Goal: Navigation & Orientation: Find specific page/section

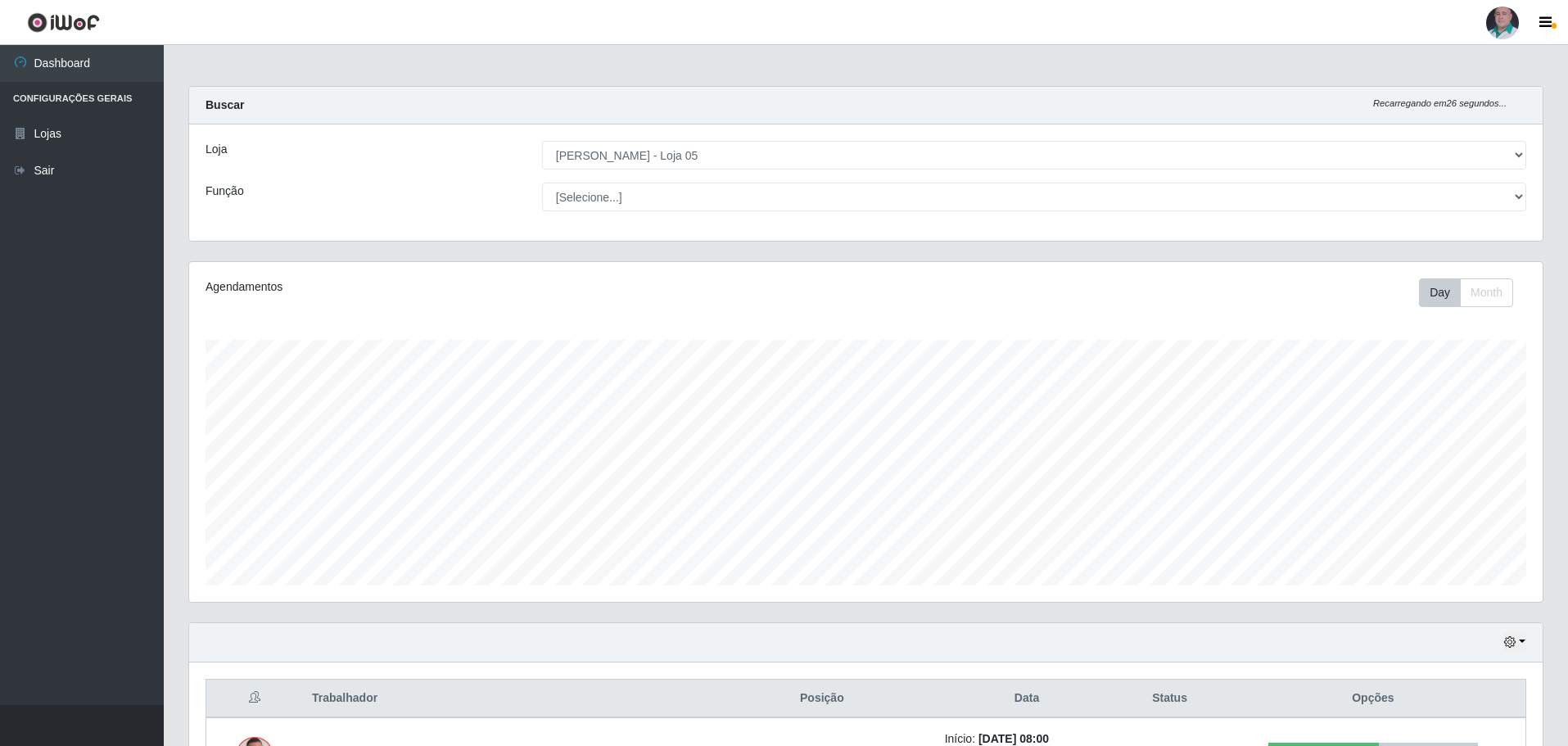
select select "252"
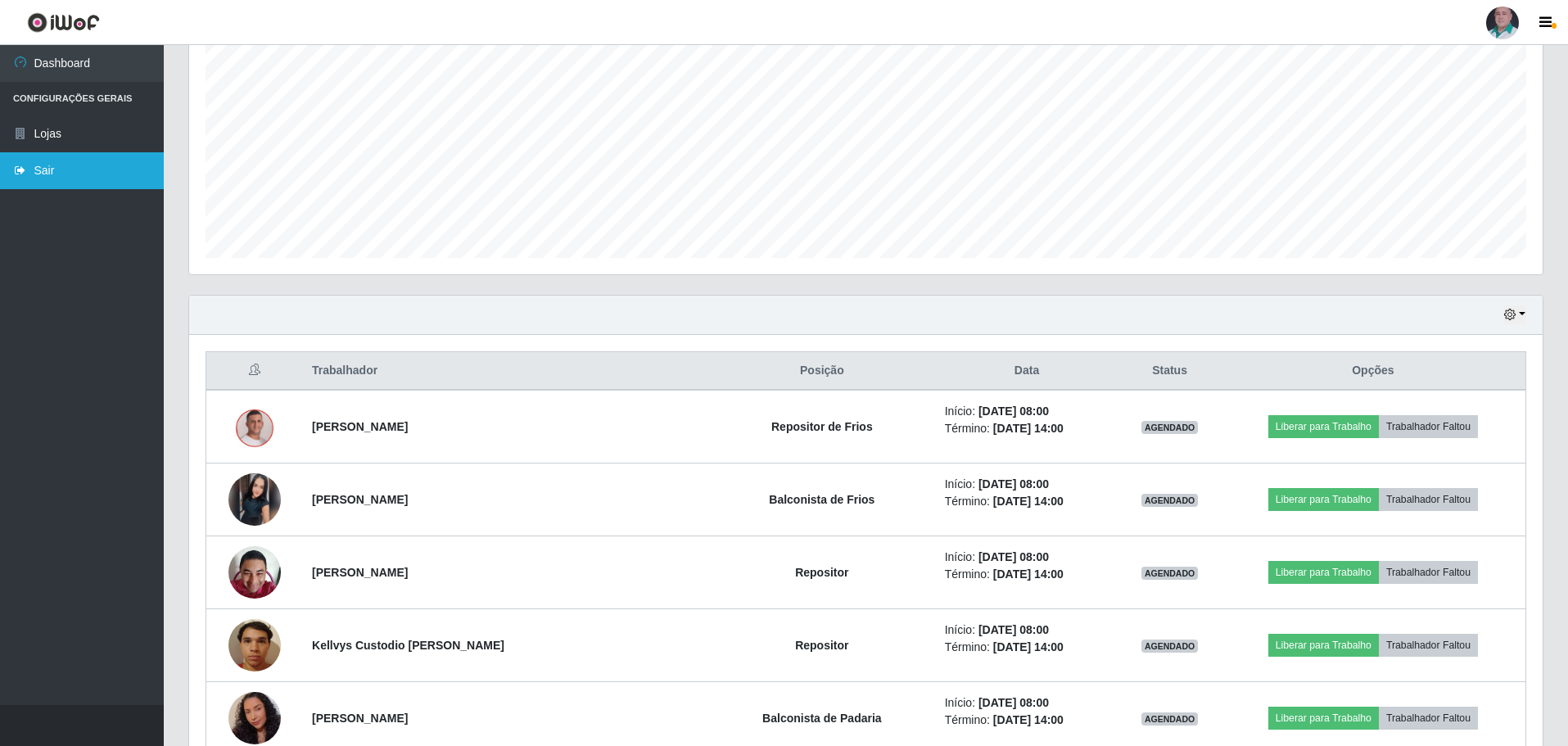
scroll to position [341, 1354]
click at [49, 139] on link "Lojas" at bounding box center [82, 133] width 164 height 36
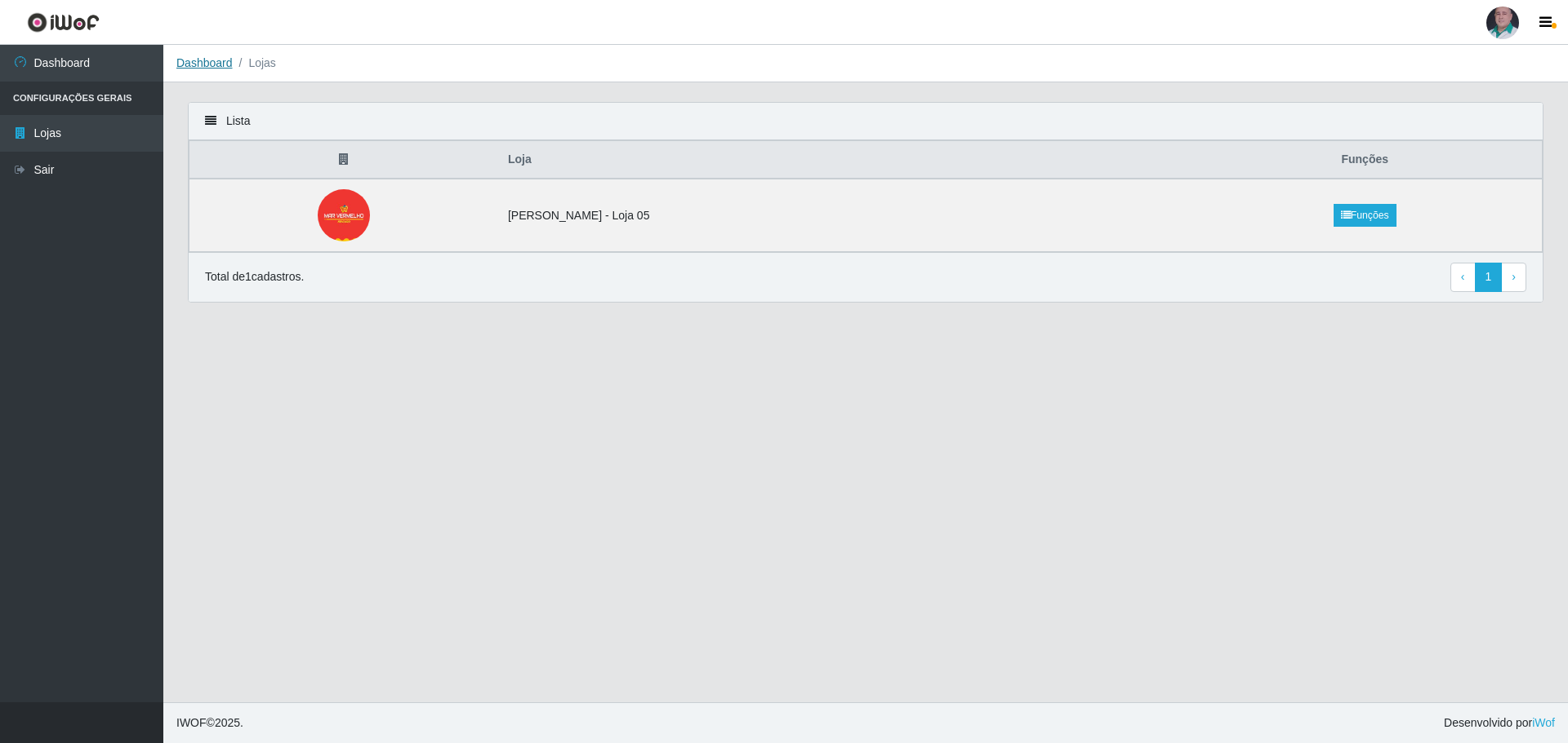
click at [208, 68] on link "Dashboard" at bounding box center [204, 62] width 56 height 13
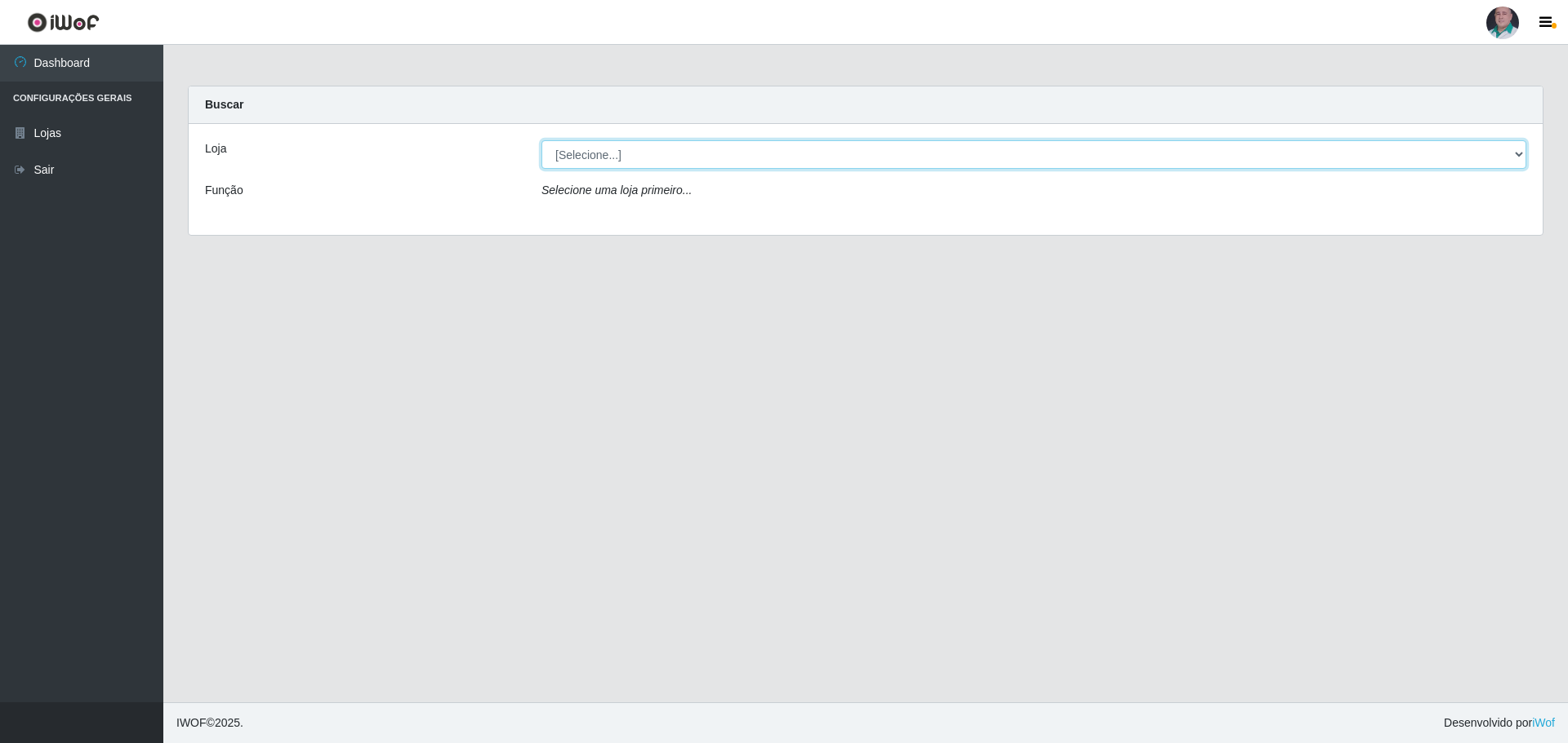
click at [1520, 155] on select "[Selecione...] Mar Vermelho - Loja 05" at bounding box center [1034, 154] width 985 height 28
